Goal: Task Accomplishment & Management: Complete application form

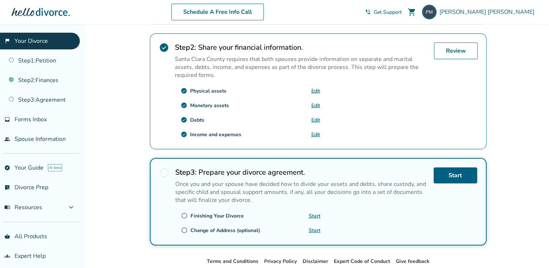
scroll to position [221, 0]
click at [454, 52] on link "Review" at bounding box center [456, 50] width 44 height 17
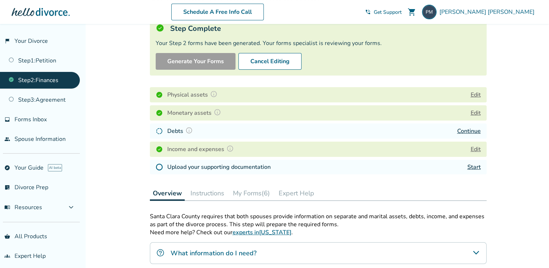
scroll to position [68, 0]
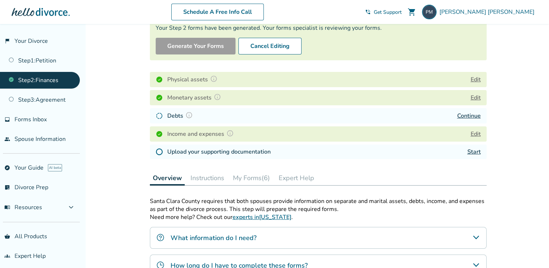
click at [468, 118] on link "Continue" at bounding box center [470, 116] width 24 height 8
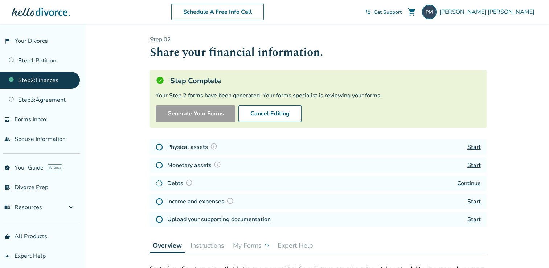
scroll to position [68, 0]
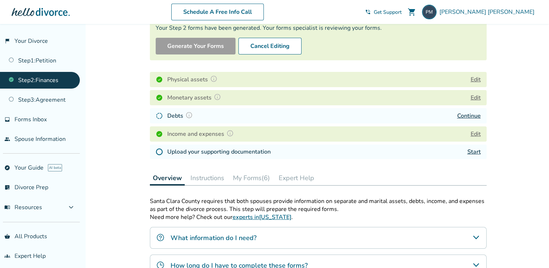
click at [188, 115] on img at bounding box center [189, 114] width 7 height 7
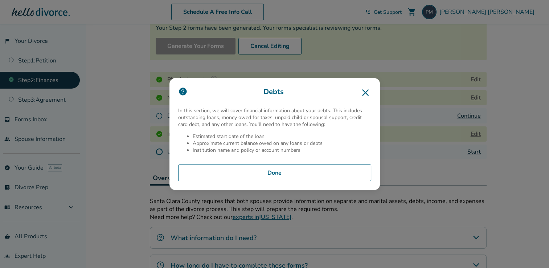
click at [271, 171] on button "Done" at bounding box center [274, 172] width 193 height 17
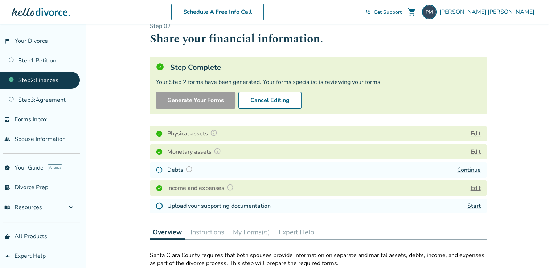
scroll to position [13, 0]
click at [269, 101] on button "Cancel Editing" at bounding box center [270, 100] width 63 height 17
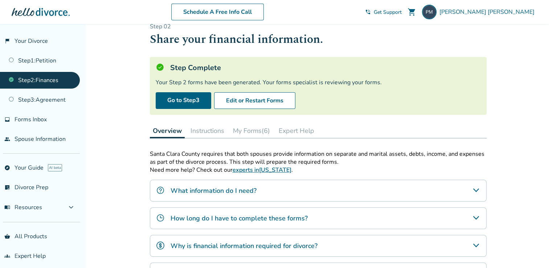
click at [254, 134] on button "My Forms (6)" at bounding box center [251, 130] width 43 height 15
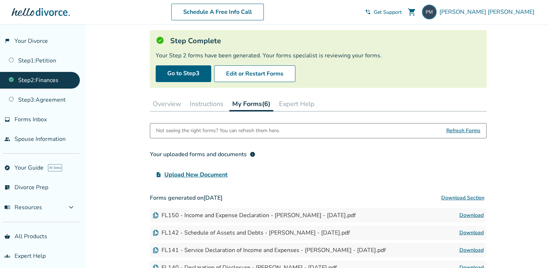
scroll to position [39, 0]
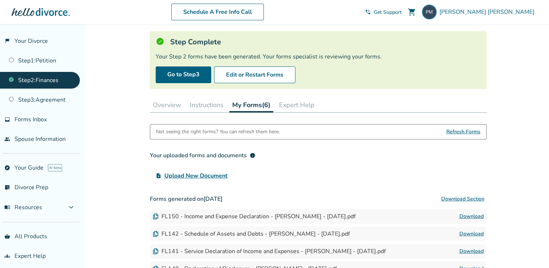
click at [218, 102] on button "Instructions" at bounding box center [207, 105] width 40 height 15
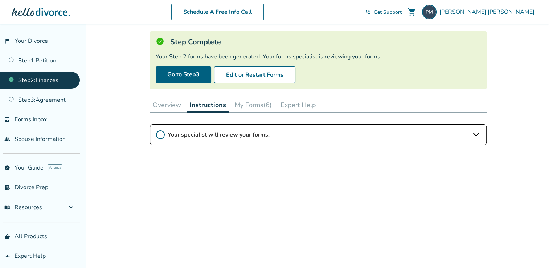
click at [175, 105] on button "Overview" at bounding box center [167, 105] width 34 height 15
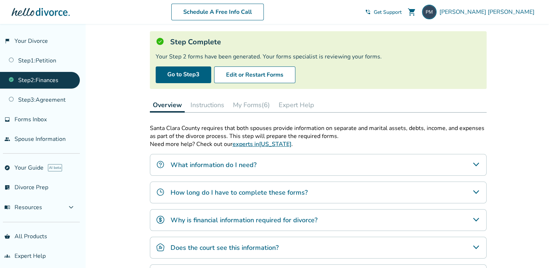
drag, startPoint x: 175, startPoint y: 105, endPoint x: 34, endPoint y: 85, distance: 141.6
click at [34, 85] on body "Schedule A Free Info Call Peter Mullen shopping_cart phone_in_talk Get Support …" at bounding box center [274, 157] width 549 height 393
drag, startPoint x: 257, startPoint y: 76, endPoint x: 243, endPoint y: 88, distance: 18.1
click at [243, 88] on div "Step Complete Your Step 2 forms have been generated. Your forms specialist is r…" at bounding box center [318, 60] width 337 height 58
click at [255, 76] on button "Edit or Restart Forms" at bounding box center [254, 74] width 81 height 17
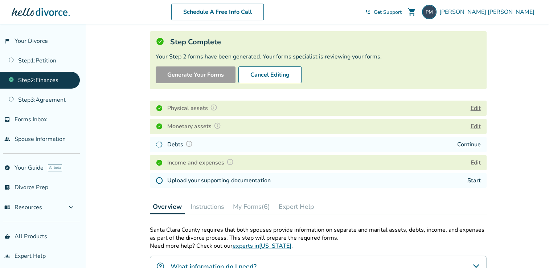
click at [186, 143] on img at bounding box center [189, 143] width 7 height 7
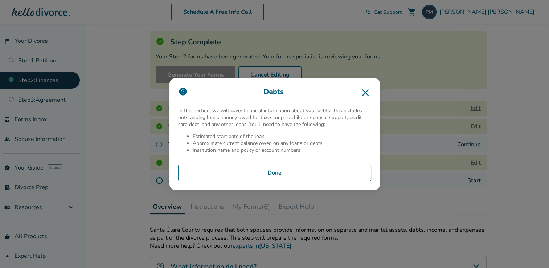
click at [254, 177] on button "Done" at bounding box center [274, 172] width 193 height 17
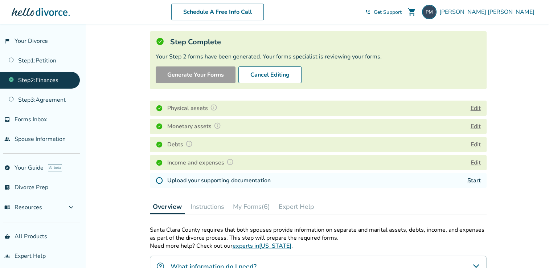
click at [472, 182] on link "Start" at bounding box center [474, 180] width 13 height 8
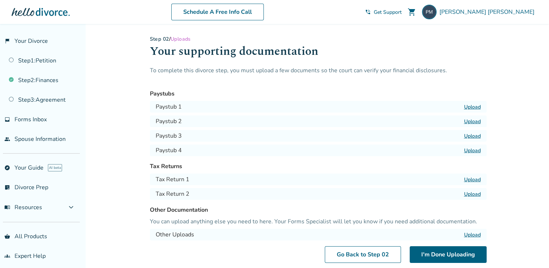
click at [472, 107] on label "Upload" at bounding box center [472, 106] width 17 height 7
click at [0, 0] on input "Upload" at bounding box center [0, 0] width 0 height 0
click at [469, 120] on label "Upload" at bounding box center [472, 121] width 17 height 7
click at [0, 0] on input "Upload" at bounding box center [0, 0] width 0 height 0
click at [469, 138] on label "Upload" at bounding box center [472, 136] width 17 height 7
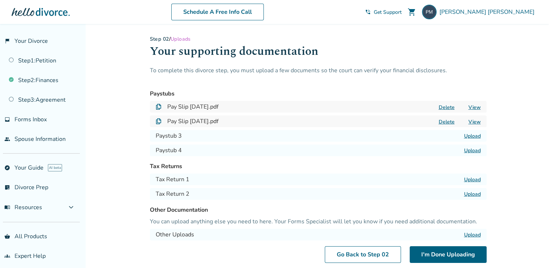
click at [0, 0] on input "Upload" at bounding box center [0, 0] width 0 height 0
click at [467, 150] on label "Upload" at bounding box center [472, 150] width 17 height 7
click at [0, 0] on input "Upload" at bounding box center [0, 0] width 0 height 0
click at [475, 180] on label "Upload" at bounding box center [472, 179] width 17 height 7
click at [0, 0] on input "Upload" at bounding box center [0, 0] width 0 height 0
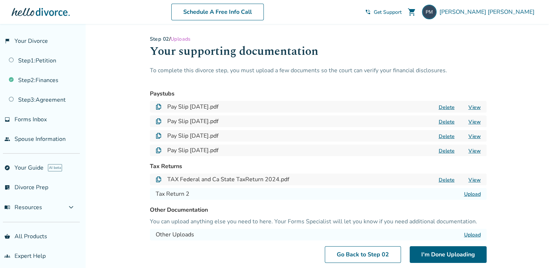
scroll to position [57, 0]
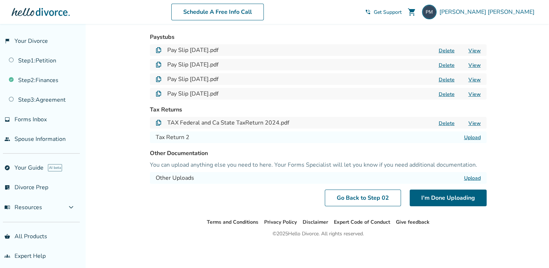
click at [472, 136] on label "Upload" at bounding box center [472, 137] width 17 height 7
click at [0, 0] on input "Upload" at bounding box center [0, 0] width 0 height 0
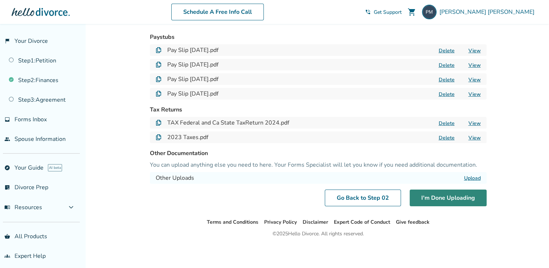
click at [451, 202] on button "I'm Done Uploading" at bounding box center [448, 198] width 77 height 17
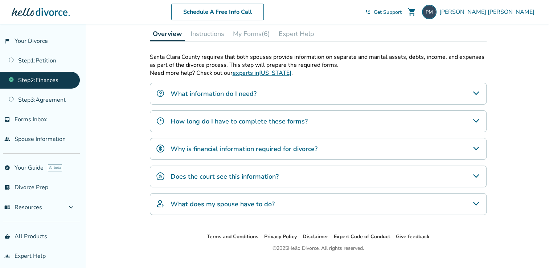
scroll to position [225, 0]
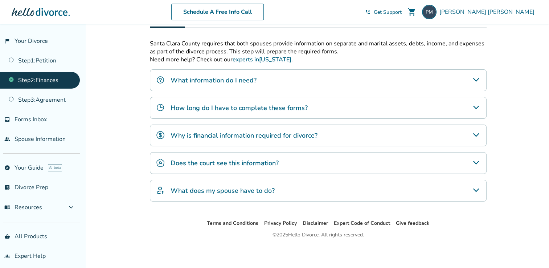
click at [412, 80] on div "What information do I need?" at bounding box center [318, 80] width 337 height 22
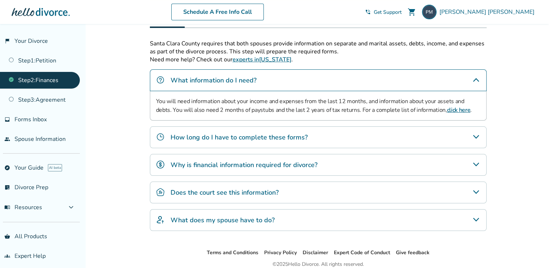
click at [399, 127] on div "How long do I have to complete these forms?" at bounding box center [318, 137] width 337 height 22
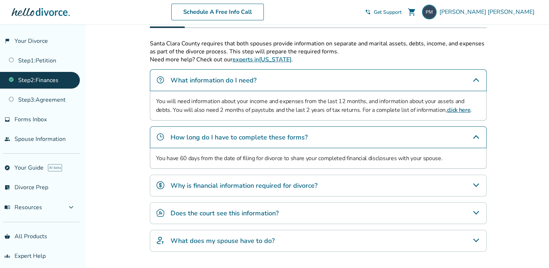
click at [386, 176] on div "Why is financial information required for divorce?" at bounding box center [318, 186] width 337 height 22
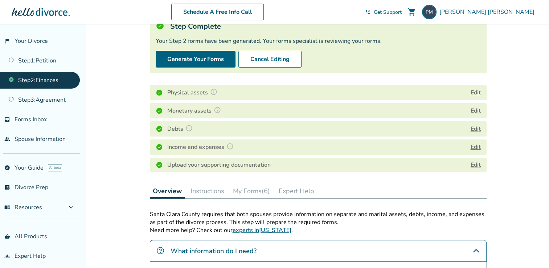
scroll to position [0, 0]
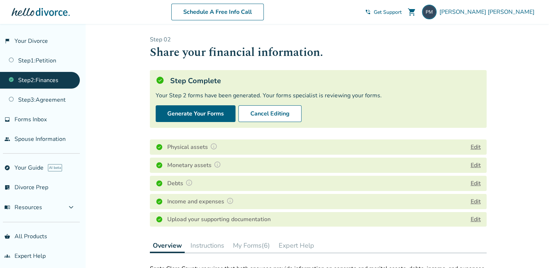
click at [70, 97] on link "Step 3 : Agreement" at bounding box center [40, 100] width 80 height 17
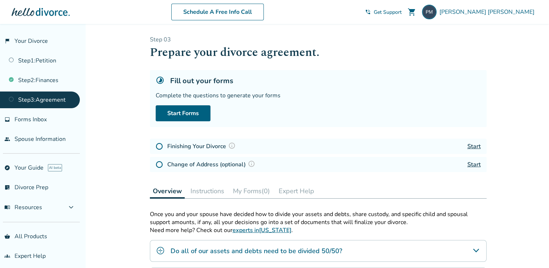
click at [40, 80] on link "Step 2 : Finances" at bounding box center [40, 80] width 80 height 17
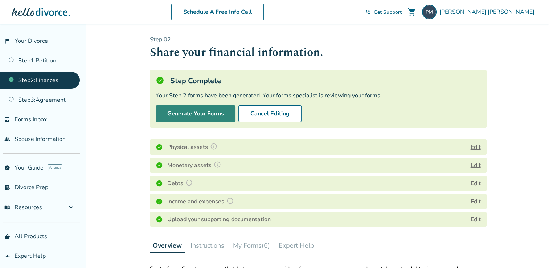
click at [186, 118] on button "Generate Your Forms" at bounding box center [196, 113] width 80 height 17
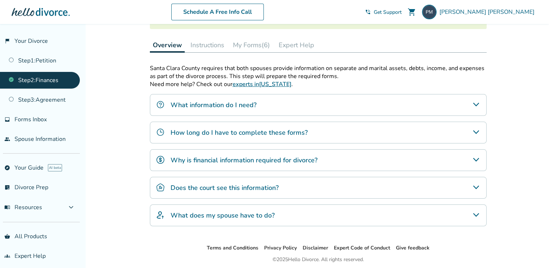
scroll to position [123, 0]
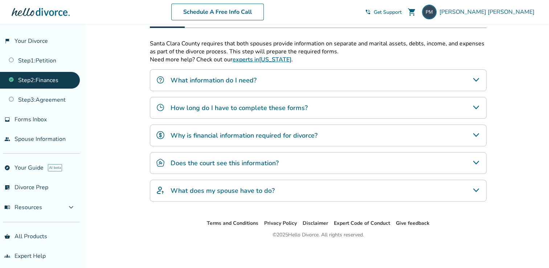
click at [186, 118] on div "Santa Clara County requires that both spouses provide information on separate a…" at bounding box center [318, 121] width 337 height 162
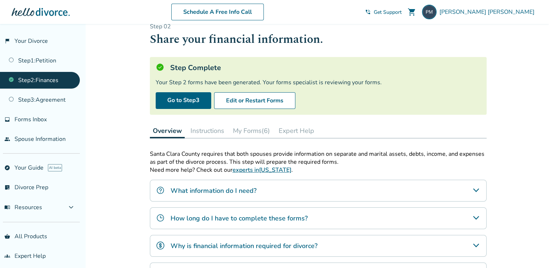
scroll to position [0, 0]
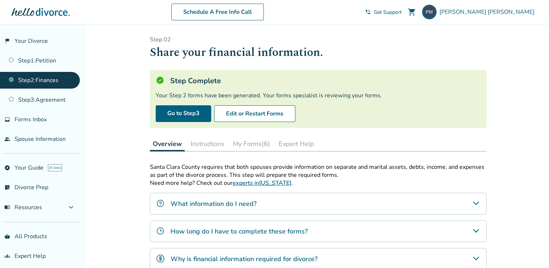
click at [265, 146] on button "My Forms (6)" at bounding box center [251, 144] width 43 height 15
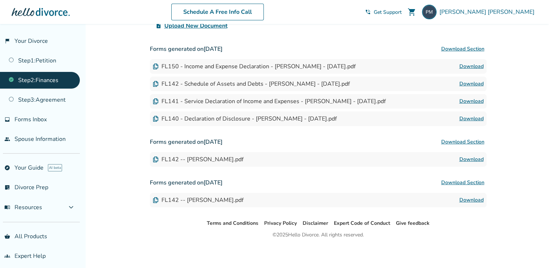
scroll to position [190, 0]
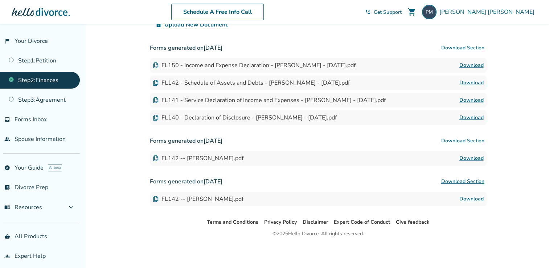
click at [400, 178] on h3 "Forms generated on May 29, 2024 Download Section" at bounding box center [318, 181] width 337 height 15
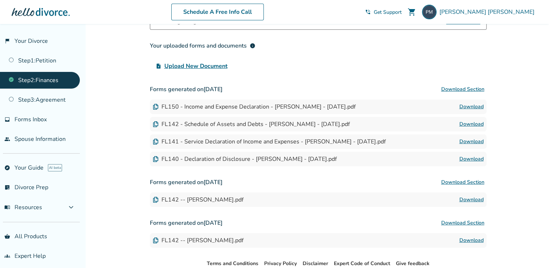
scroll to position [0, 0]
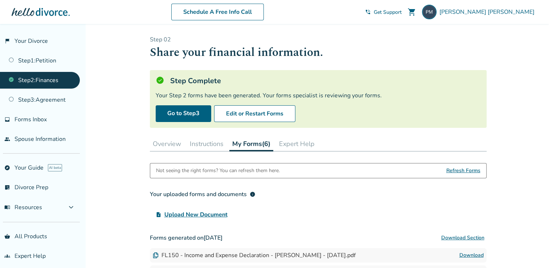
click at [462, 168] on span "Refresh Forms" at bounding box center [464, 170] width 34 height 15
click at [38, 105] on link "Step 3 : Agreement" at bounding box center [40, 100] width 80 height 17
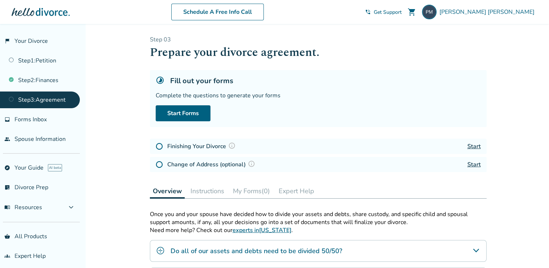
click at [42, 89] on ul "Step 1 : Petition Step 2 : Finances Step 3 : Agreement" at bounding box center [40, 78] width 80 height 59
click at [45, 84] on link "Step 2 : Finances" at bounding box center [40, 80] width 80 height 17
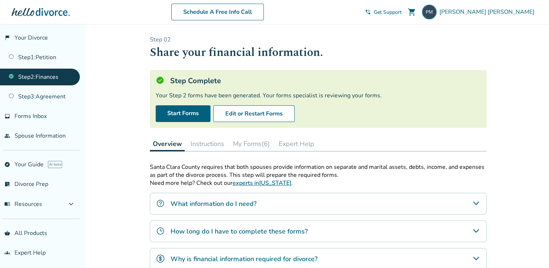
click at [33, 99] on link "Step 3 : Agreement" at bounding box center [40, 96] width 80 height 17
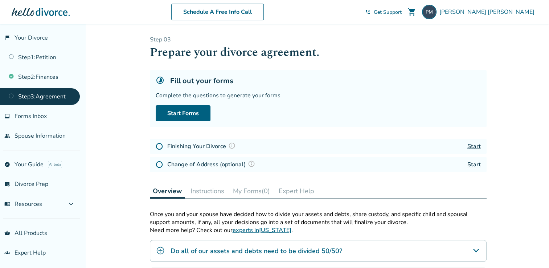
click at [31, 136] on link "people Spouse Information" at bounding box center [40, 135] width 80 height 17
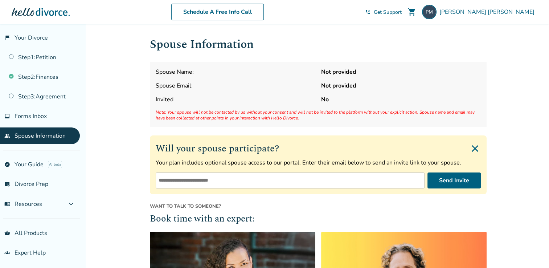
click at [44, 172] on ul "explore Your Guide AI beta list_alt_check Divorce Prep menu_book Resources expa…" at bounding box center [40, 184] width 80 height 57
click at [65, 201] on button "menu_book Resources expand_more" at bounding box center [40, 203] width 80 height 17
click at [95, 188] on div "Added to cart Spouse Information Spouse Name: Not provided Spouse Email: Not pr…" at bounding box center [274, 242] width 549 height 436
click at [52, 99] on link "Step 3 : Agreement" at bounding box center [40, 96] width 80 height 17
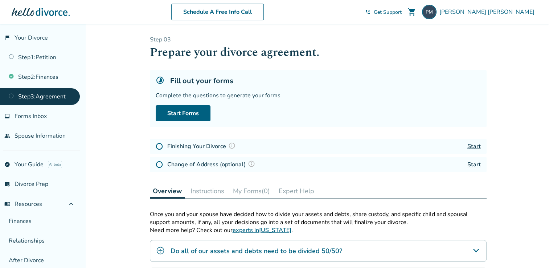
click at [45, 118] on span "Forms Inbox" at bounding box center [31, 116] width 32 height 8
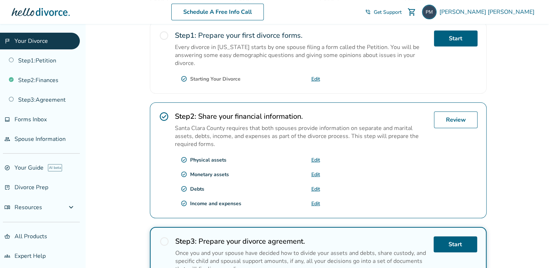
scroll to position [151, 0]
click at [468, 117] on link "Review" at bounding box center [456, 119] width 44 height 17
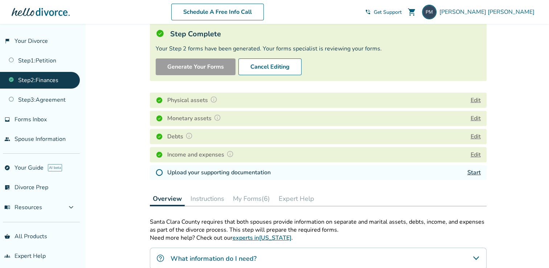
scroll to position [93, 0]
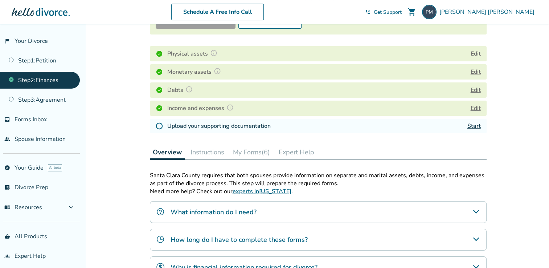
click at [471, 124] on link "Start" at bounding box center [474, 126] width 13 height 8
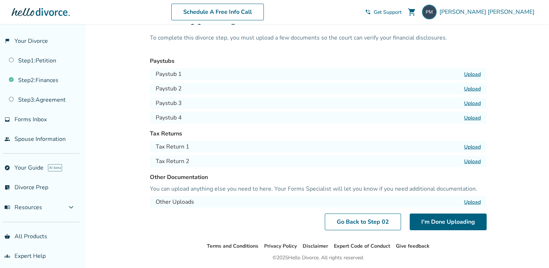
scroll to position [57, 0]
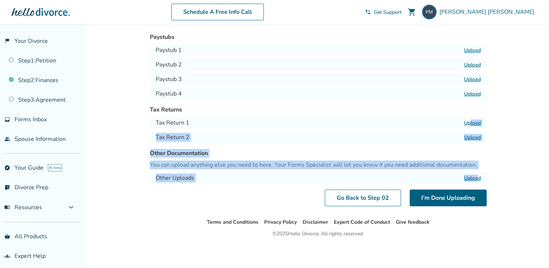
drag, startPoint x: 471, startPoint y: 124, endPoint x: 479, endPoint y: 185, distance: 61.3
click at [479, 185] on div "Step 0 2 / Uploads Your supporting documentation To complete this divorce step,…" at bounding box center [318, 92] width 337 height 227
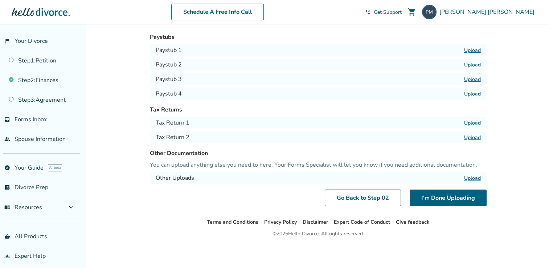
click at [157, 223] on ul "Terms and Conditions Privacy Policy Disclaimer Expert Code of Conduct Give feed…" at bounding box center [318, 222] width 462 height 9
